Goal: Task Accomplishment & Management: Use online tool/utility

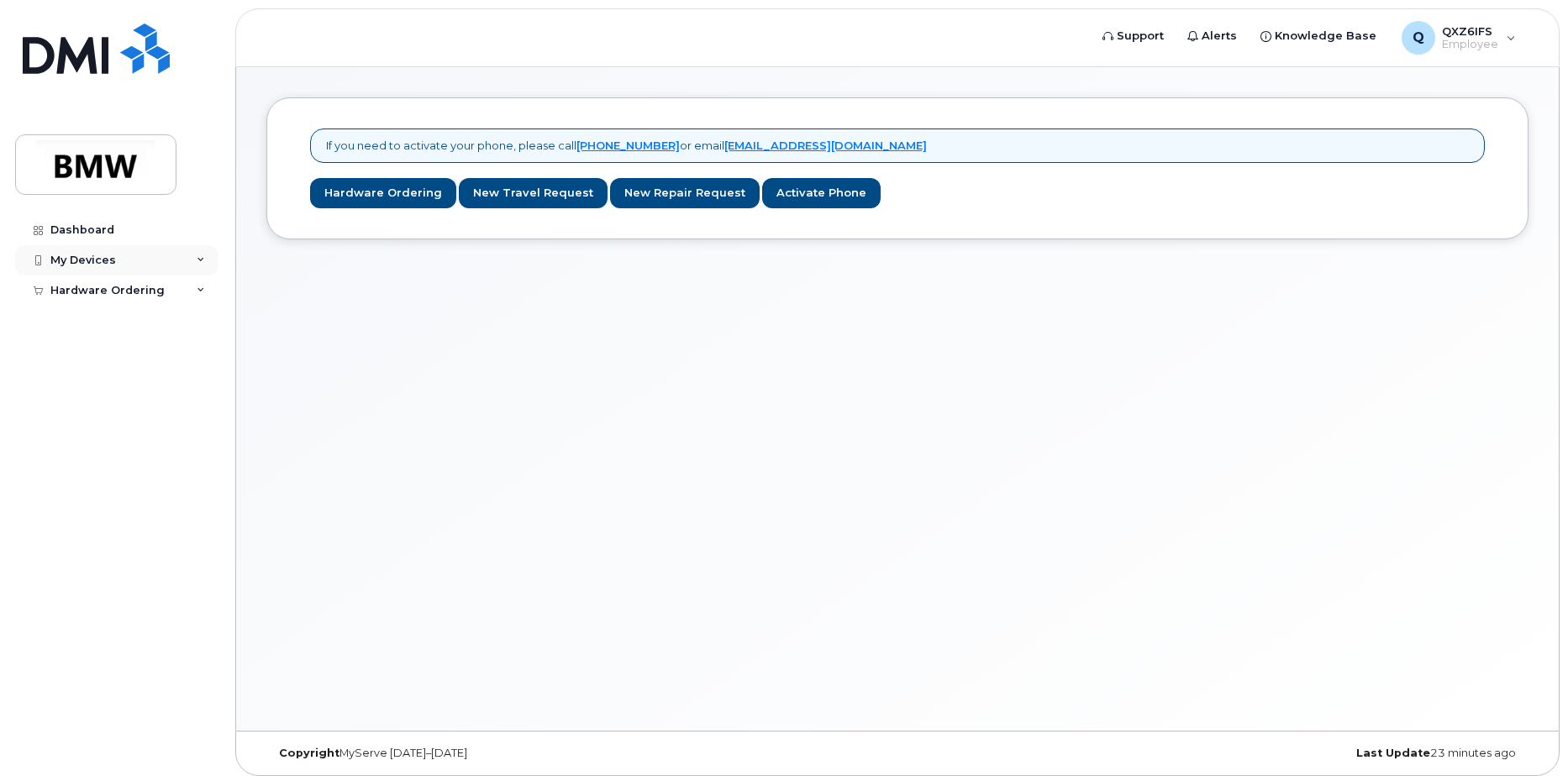
click at [58, 261] on div "My Devices" at bounding box center [83, 260] width 66 height 14
click at [101, 293] on div "Add Device" at bounding box center [91, 291] width 66 height 16
